Goal: Complete application form: Complete application form

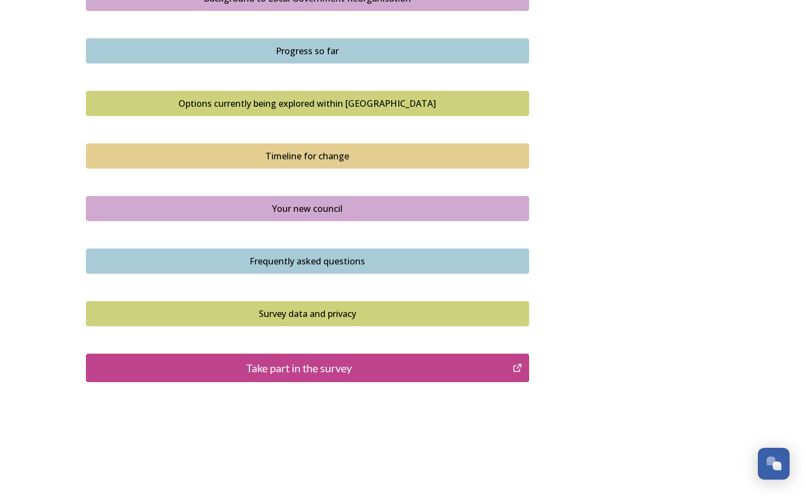
scroll to position [682, 0]
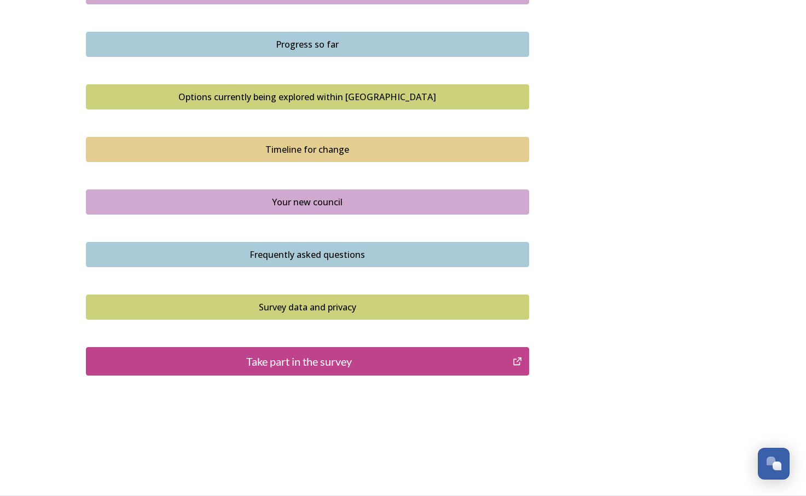
click at [399, 361] on div "Take part in the survey" at bounding box center [299, 361] width 415 height 16
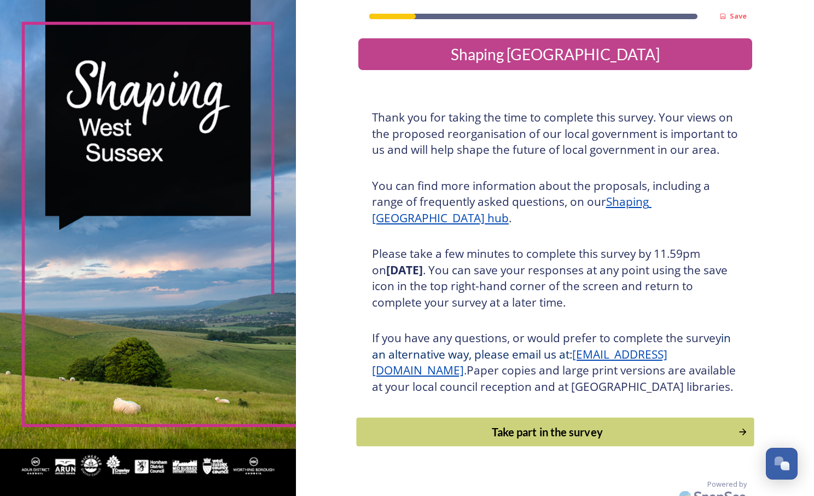
click at [543, 440] on div "Take part in the survey" at bounding box center [547, 431] width 370 height 16
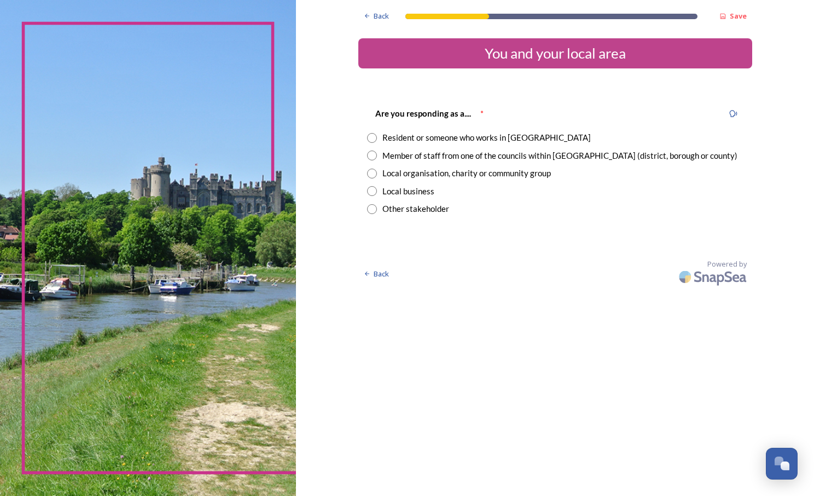
click at [371, 136] on input "radio" at bounding box center [372, 138] width 10 height 10
radio input "true"
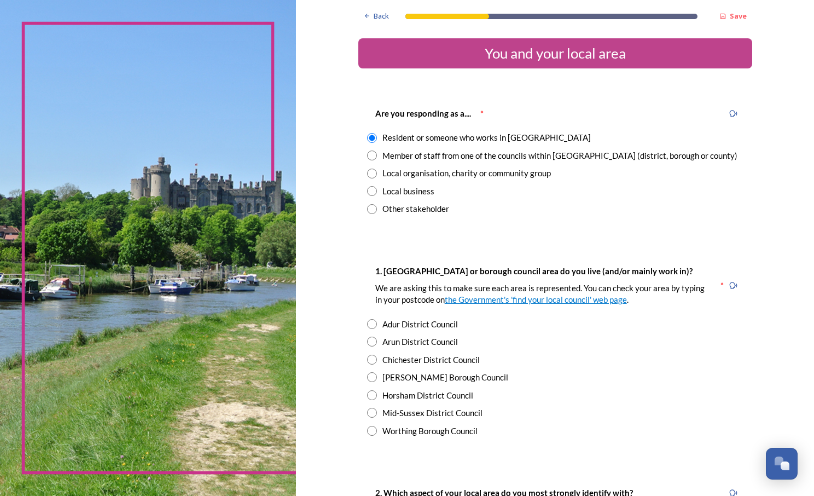
click at [367, 158] on input "radio" at bounding box center [372, 155] width 10 height 10
radio input "true"
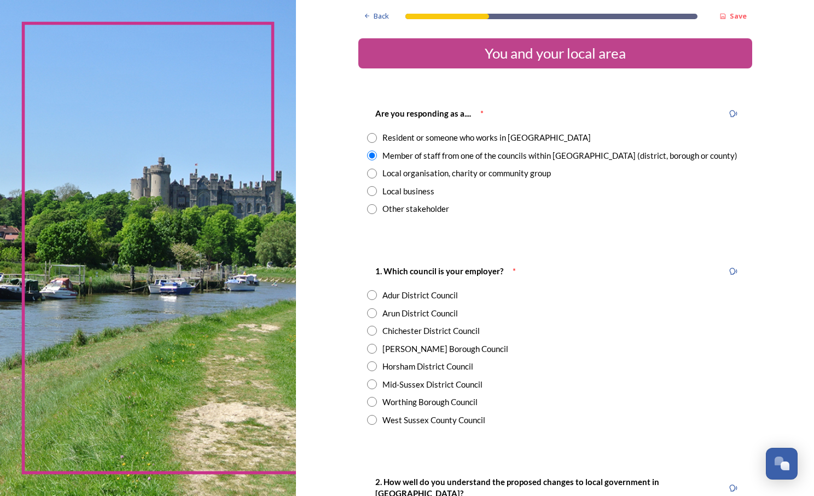
click at [367, 137] on input "radio" at bounding box center [372, 138] width 10 height 10
radio input "true"
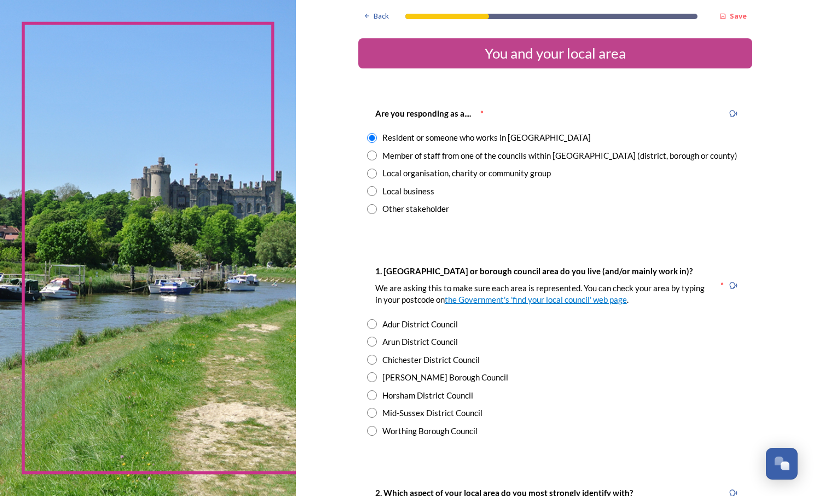
click at [367, 156] on input "radio" at bounding box center [372, 155] width 10 height 10
radio input "true"
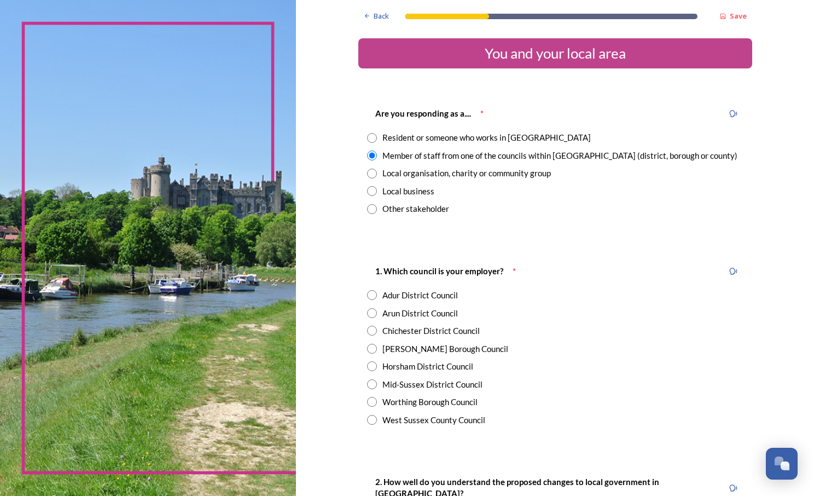
click at [367, 420] on input "radio" at bounding box center [372, 420] width 10 height 10
radio input "true"
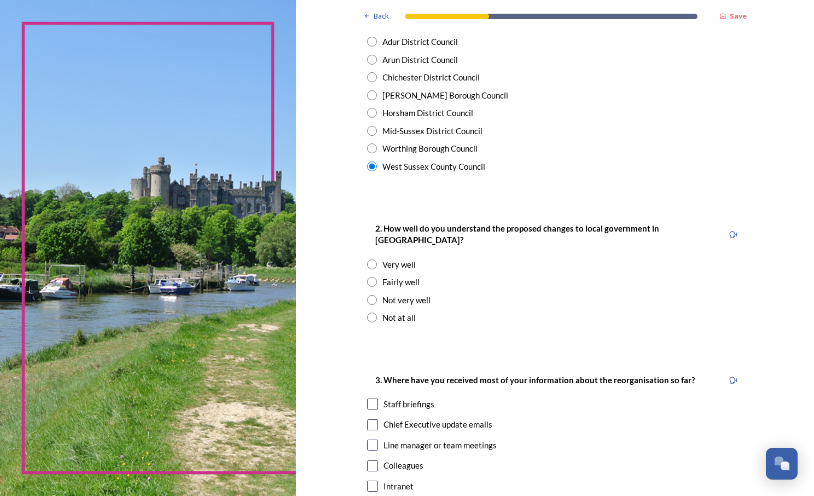
scroll to position [257, 0]
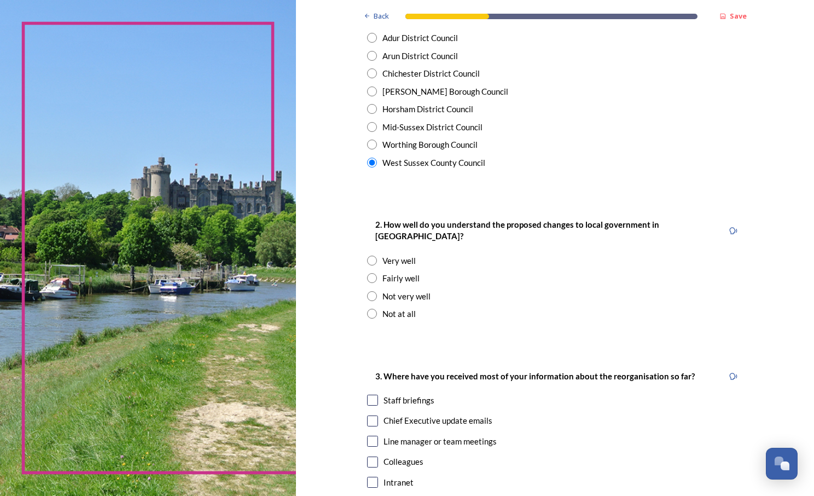
click at [370, 273] on input "radio" at bounding box center [372, 278] width 10 height 10
radio input "true"
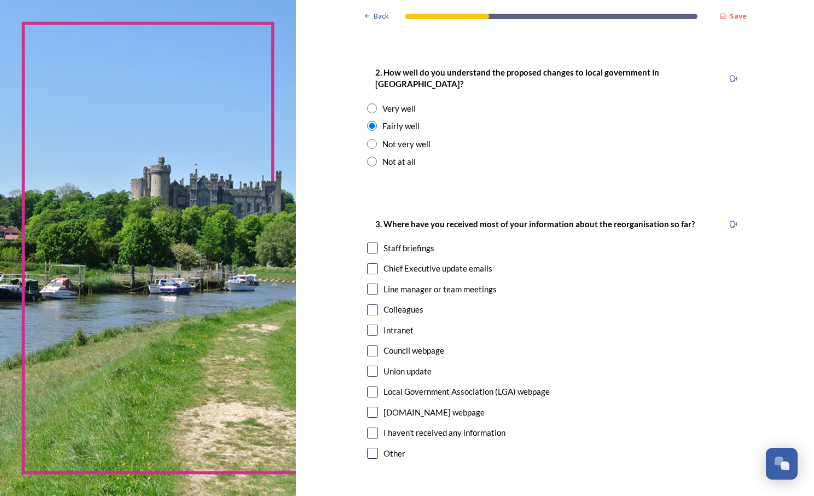
scroll to position [410, 0]
click at [368, 263] on input "checkbox" at bounding box center [372, 268] width 11 height 11
checkbox input "true"
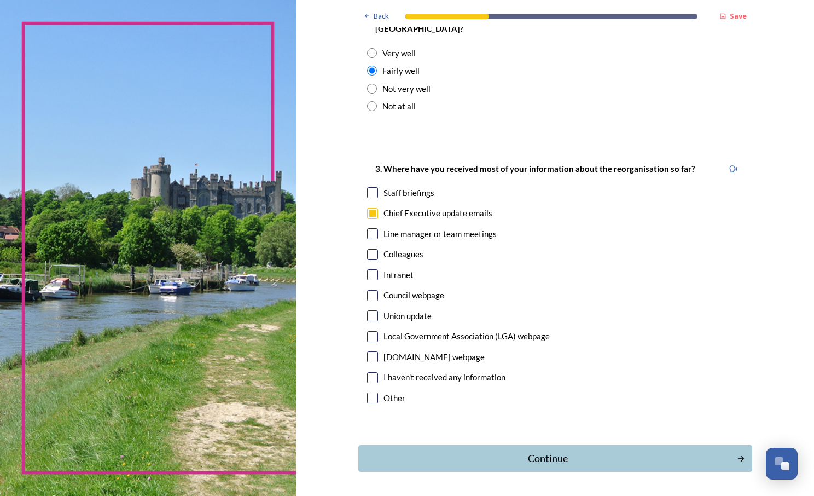
scroll to position [471, 0]
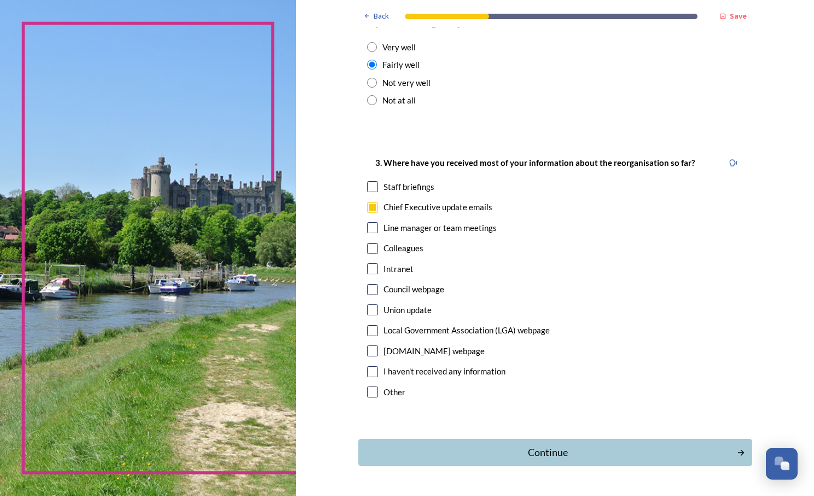
click at [367, 263] on input "checkbox" at bounding box center [372, 268] width 11 height 11
checkbox input "true"
click at [505, 445] on div "Continue" at bounding box center [547, 452] width 370 height 15
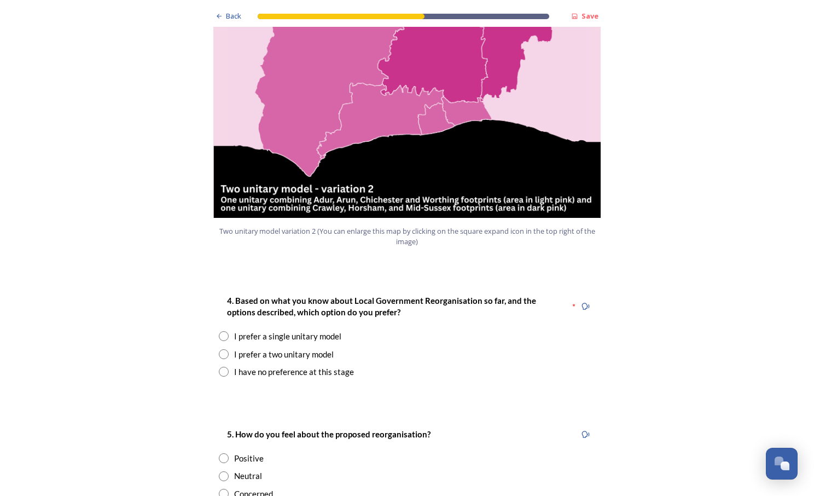
scroll to position [1238, 0]
click at [223, 366] on input "radio" at bounding box center [224, 371] width 10 height 10
radio input "true"
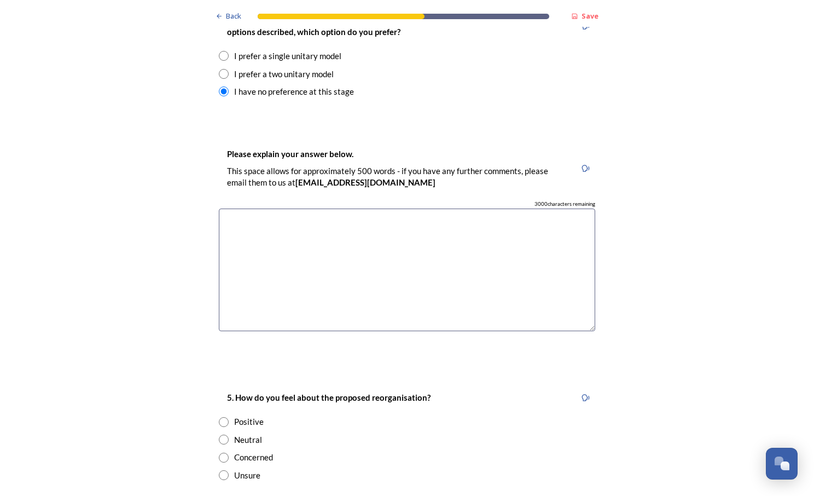
scroll to position [1614, 0]
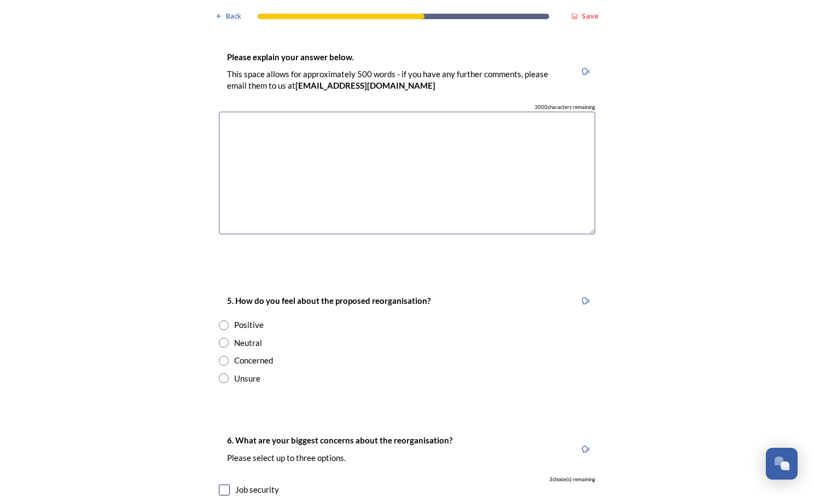
click at [220, 356] on input "radio" at bounding box center [224, 361] width 10 height 10
radio input "true"
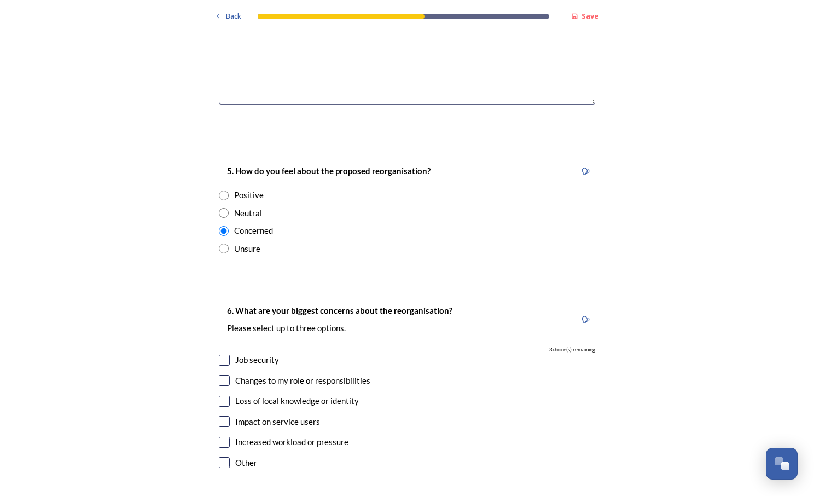
scroll to position [1750, 0]
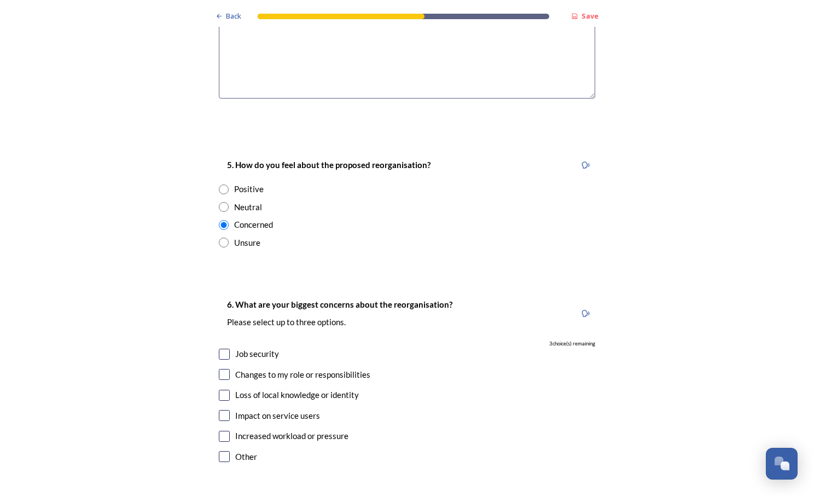
click at [222, 410] on input "checkbox" at bounding box center [224, 415] width 11 height 11
checkbox input "true"
click at [219, 349] on input "checkbox" at bounding box center [224, 354] width 11 height 11
checkbox input "true"
click at [222, 390] on input "checkbox" at bounding box center [224, 395] width 11 height 11
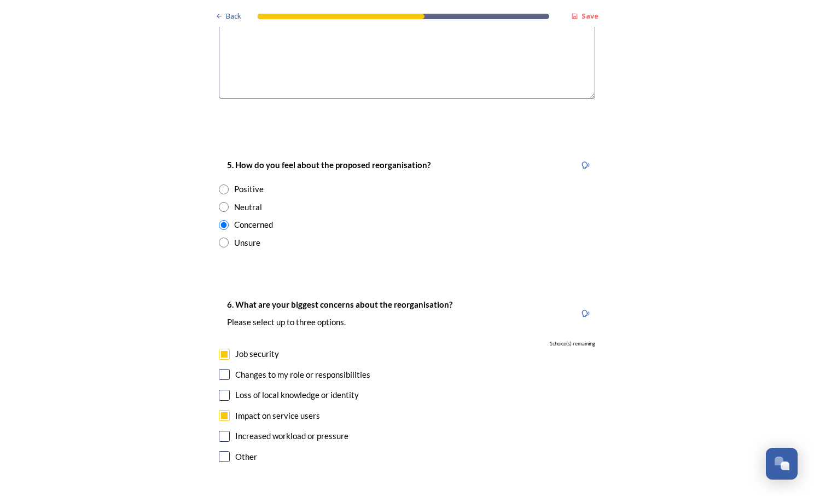
checkbox input "true"
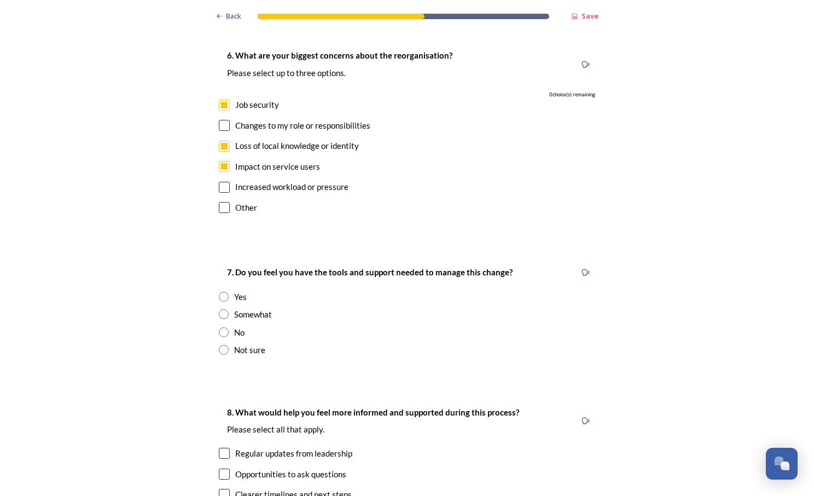
scroll to position [1999, 0]
click at [217, 321] on div "7. Do you feel you have the tools and support needed to manage this change? Yes…" at bounding box center [407, 310] width 394 height 112
click at [219, 344] on input "radio" at bounding box center [224, 349] width 10 height 10
radio input "true"
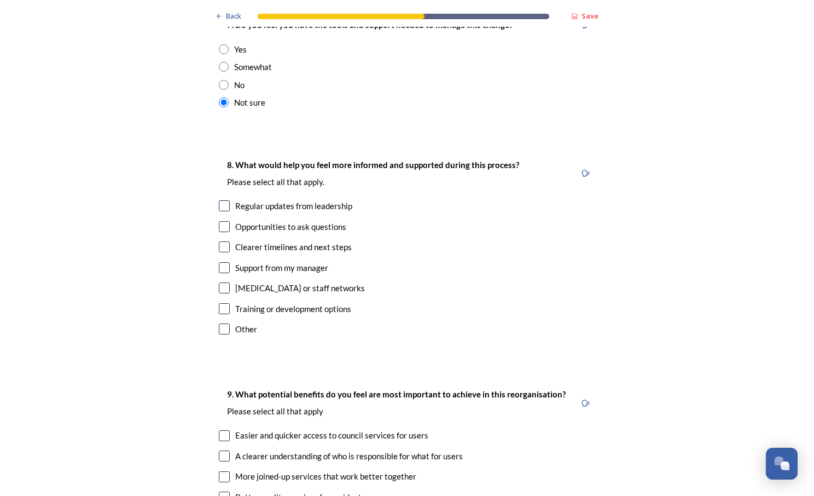
scroll to position [2246, 0]
click at [225, 241] on input "checkbox" at bounding box center [224, 246] width 11 height 11
checkbox input "true"
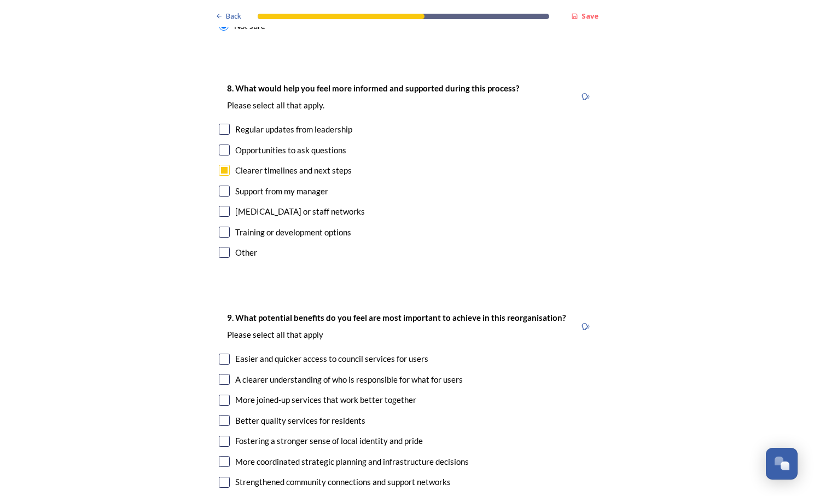
scroll to position [2323, 0]
click at [219, 123] on input "checkbox" at bounding box center [224, 128] width 11 height 11
click at [222, 123] on input "checkbox" at bounding box center [224, 128] width 11 height 11
checkbox input "true"
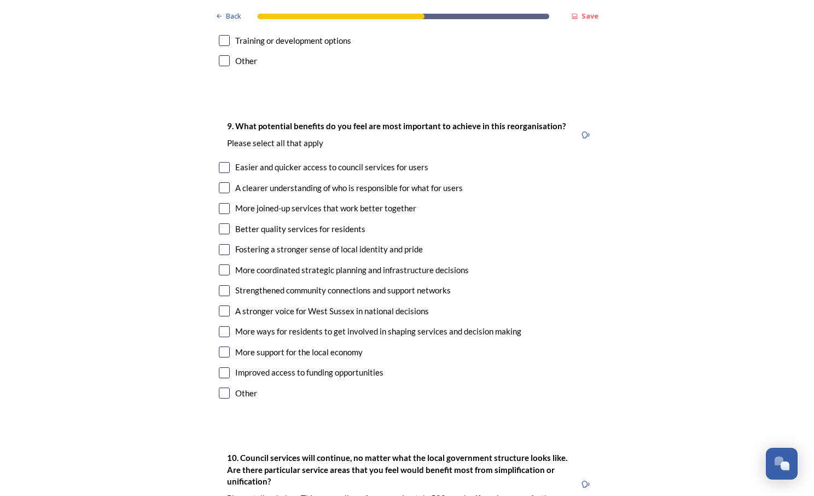
scroll to position [2514, 0]
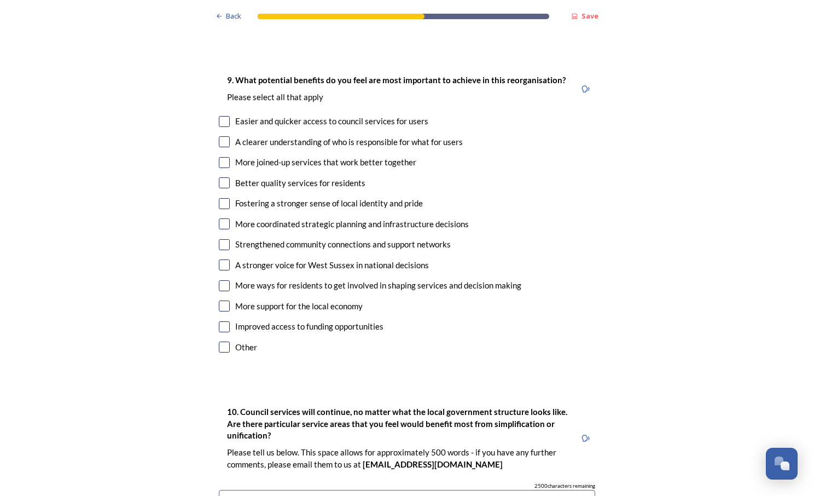
scroll to position [2558, 0]
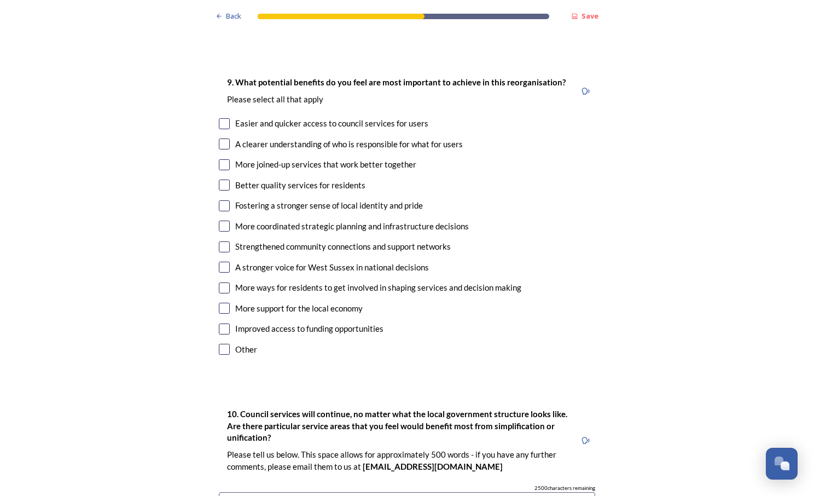
click at [219, 179] on input "checkbox" at bounding box center [224, 184] width 11 height 11
checkbox input "true"
click at [220, 138] on input "checkbox" at bounding box center [224, 143] width 11 height 11
checkbox input "true"
click at [224, 118] on input "checkbox" at bounding box center [224, 123] width 11 height 11
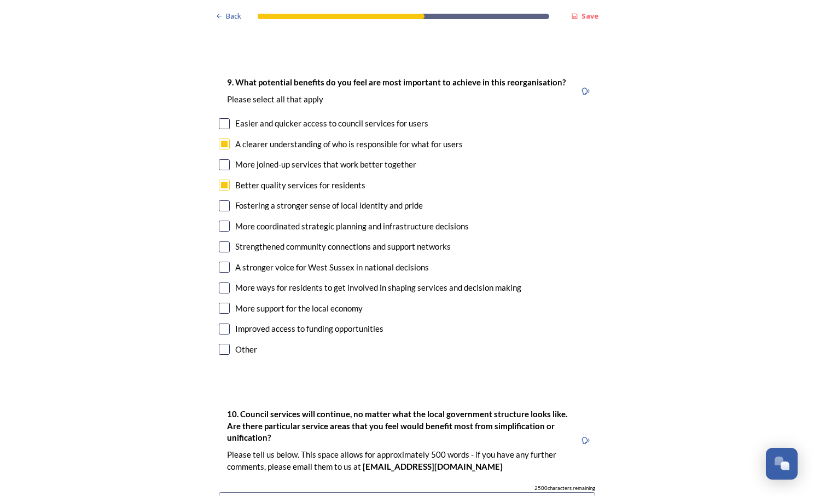
checkbox input "true"
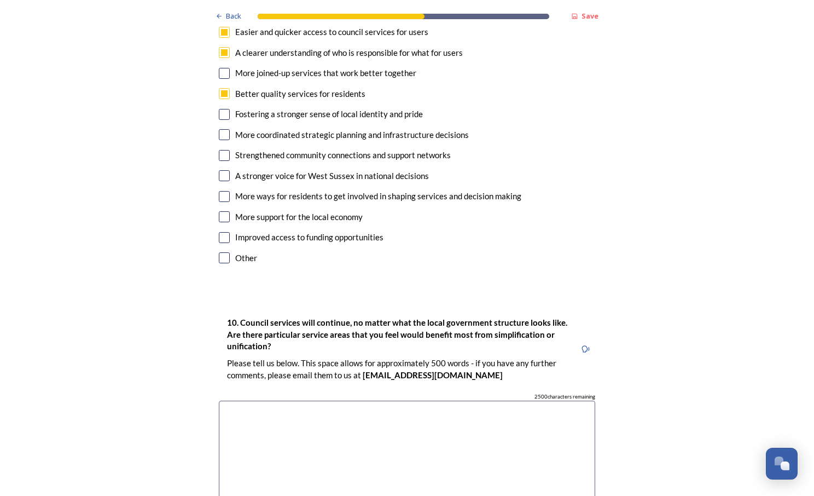
scroll to position [2649, 0]
click at [220, 211] on input "checkbox" at bounding box center [224, 216] width 11 height 11
checkbox input "true"
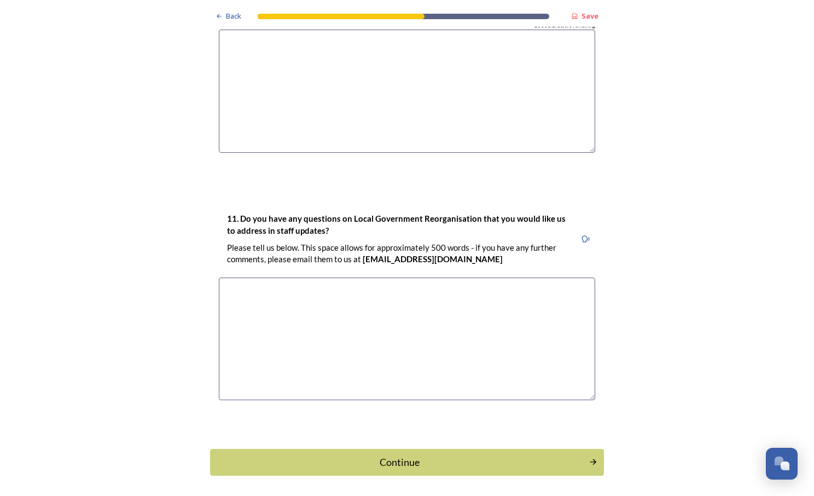
scroll to position [3021, 0]
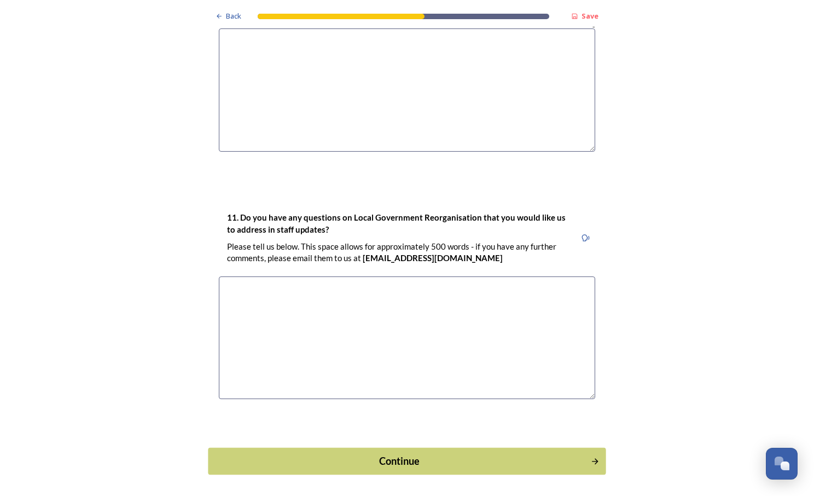
click at [365, 448] on button "Continue" at bounding box center [407, 461] width 398 height 27
